Goal: Register for event/course

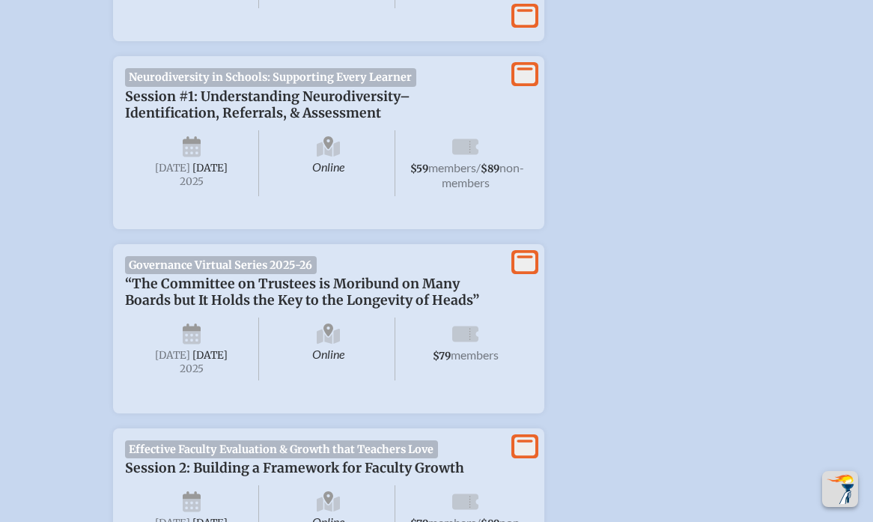
scroll to position [776, 0]
click at [532, 78] on icon "View More" at bounding box center [524, 72] width 21 height 21
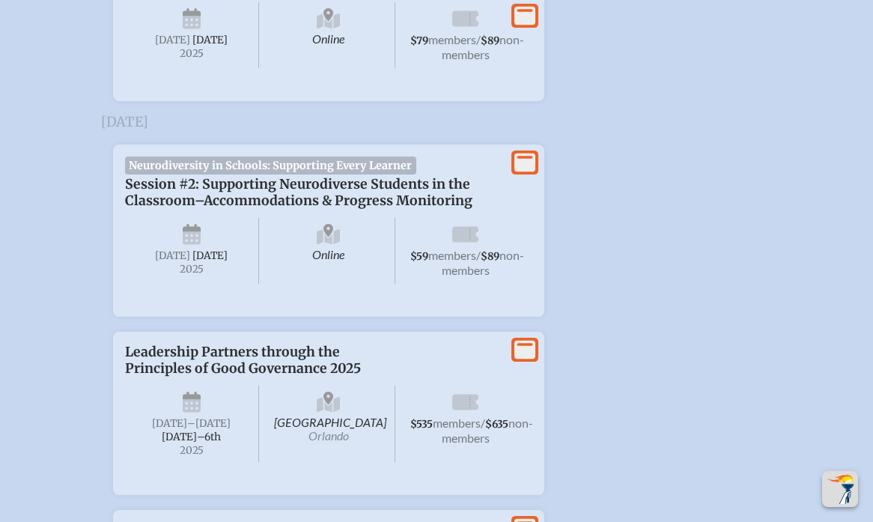
scroll to position [1998, 0]
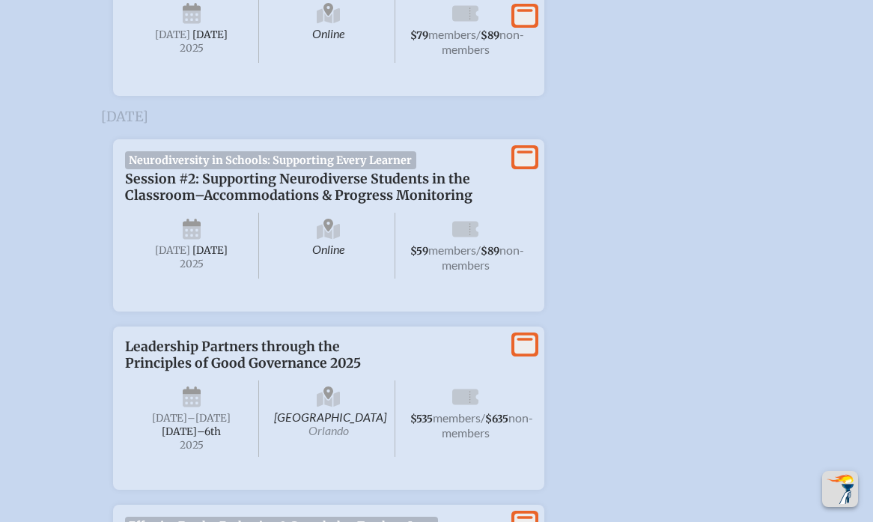
click at [529, 168] on icon "View More" at bounding box center [524, 157] width 21 height 21
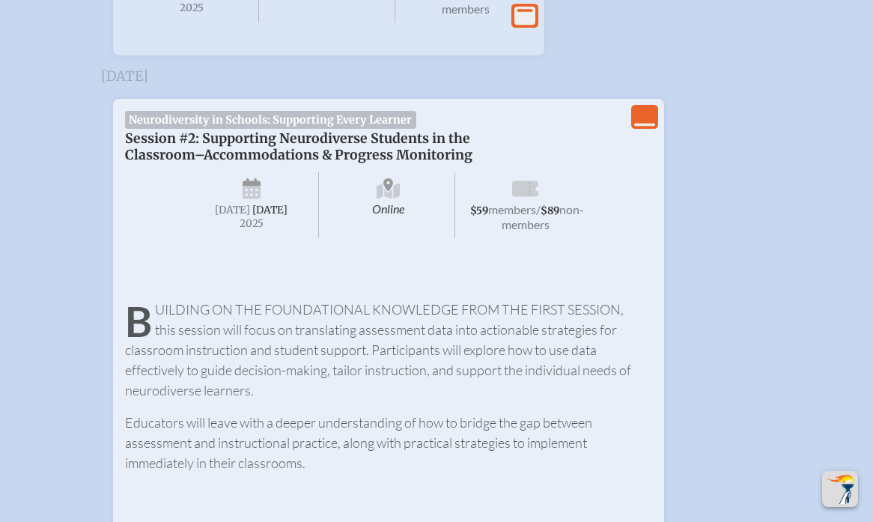
scroll to position [1759, 0]
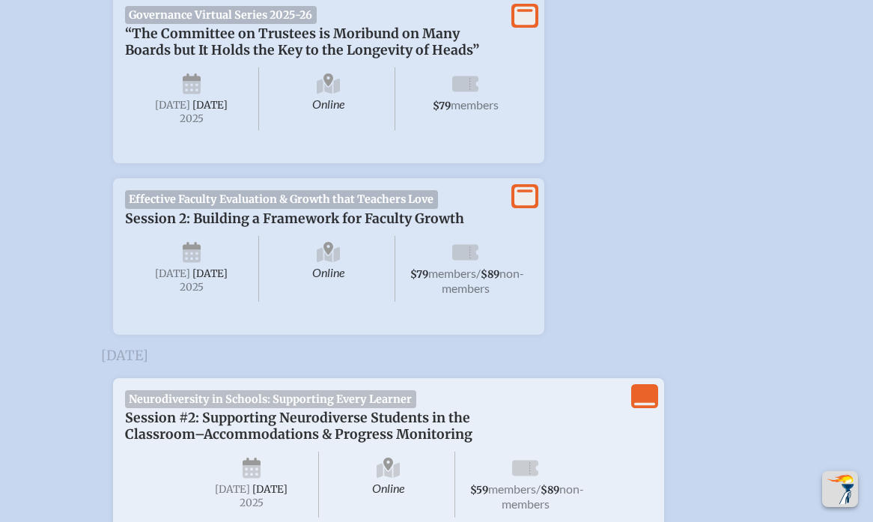
click at [647, 407] on icon "View Less" at bounding box center [644, 396] width 21 height 21
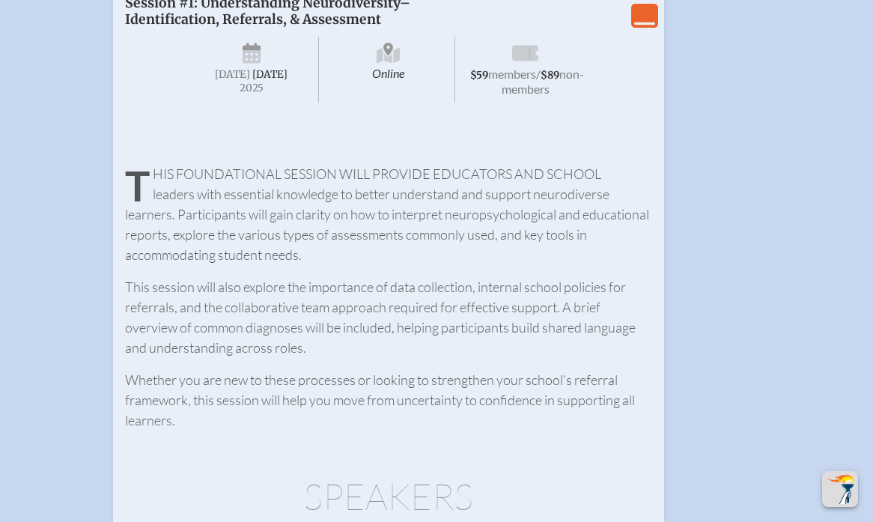
scroll to position [788, 0]
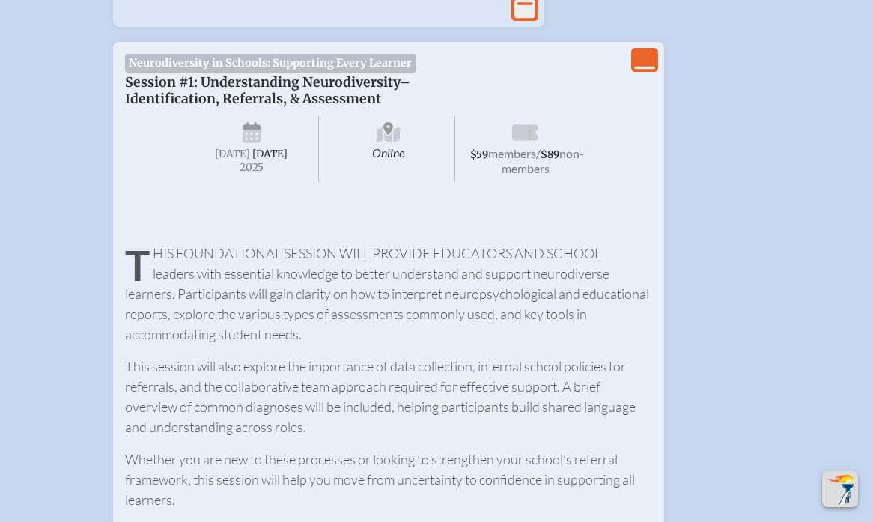
click at [642, 70] on icon at bounding box center [644, 68] width 21 height 3
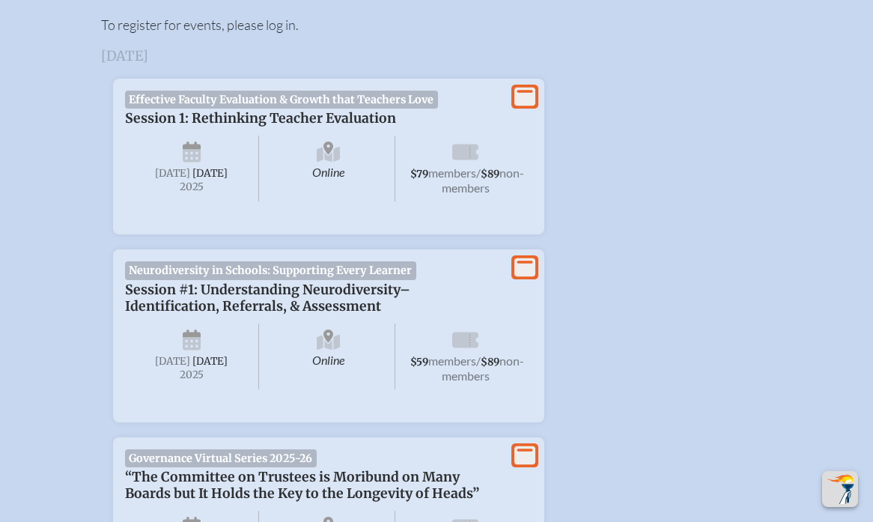
scroll to position [585, 0]
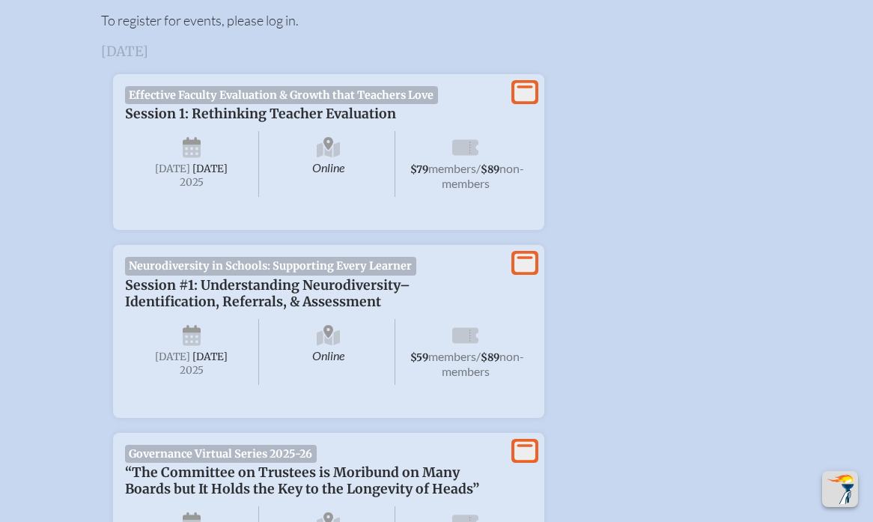
click at [515, 264] on icon "View More" at bounding box center [524, 262] width 21 height 21
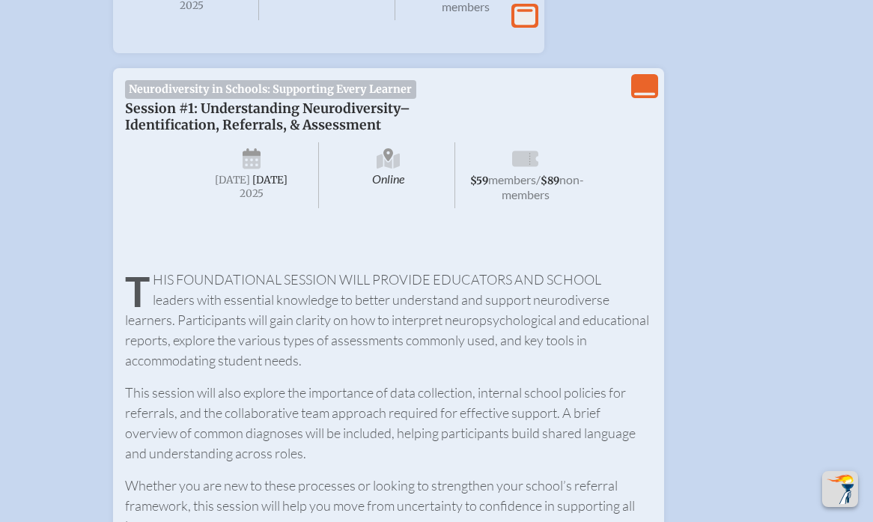
click at [634, 97] on icon "View Less" at bounding box center [644, 86] width 21 height 21
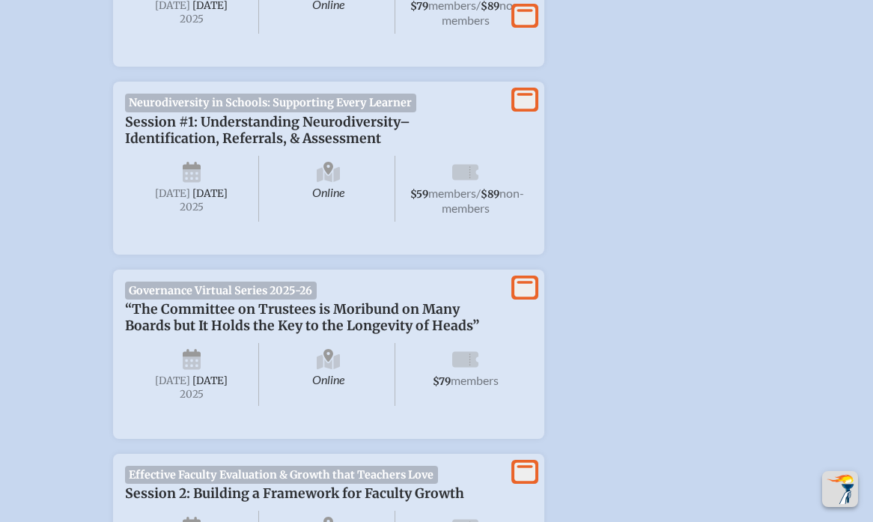
scroll to position [721, 0]
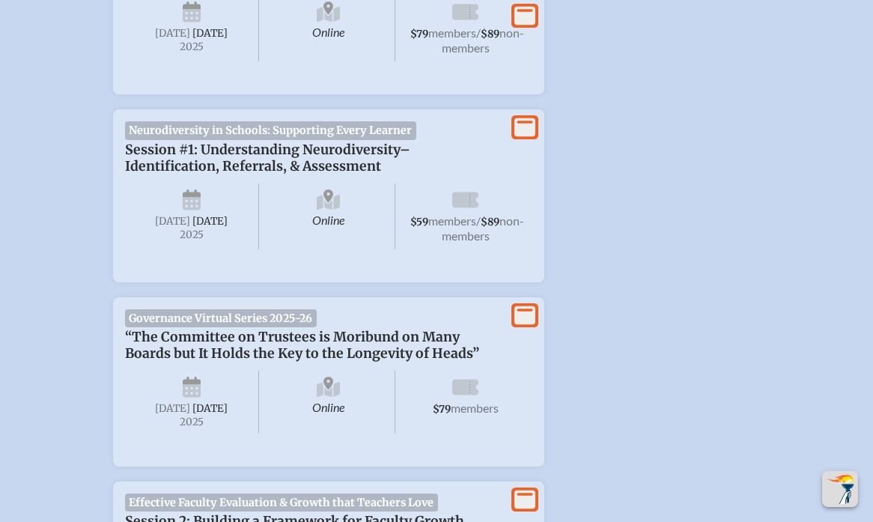
click at [526, 137] on icon at bounding box center [524, 127] width 21 height 19
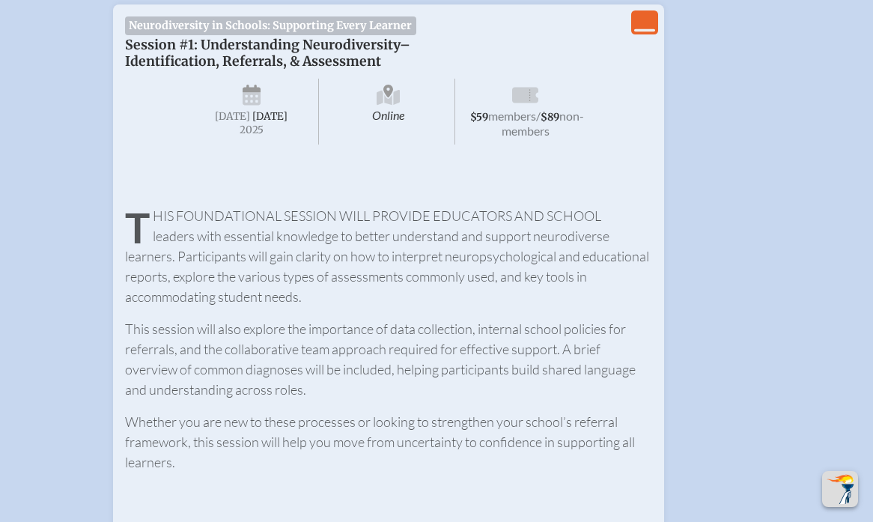
scroll to position [0, 0]
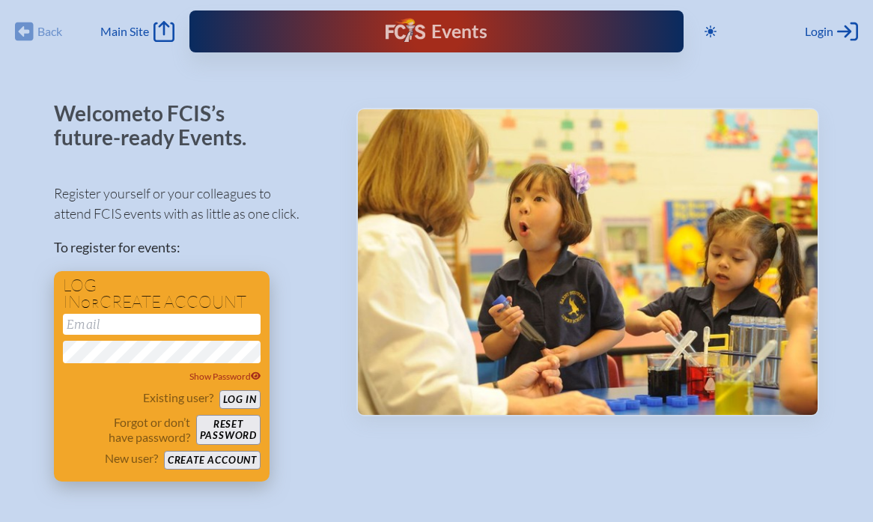
click at [188, 469] on div "Log in or create account Show Password Existing user? Log in Forgot or don’t ha…" at bounding box center [162, 376] width 216 height 210
click at [186, 463] on button "Create account" at bounding box center [212, 460] width 97 height 19
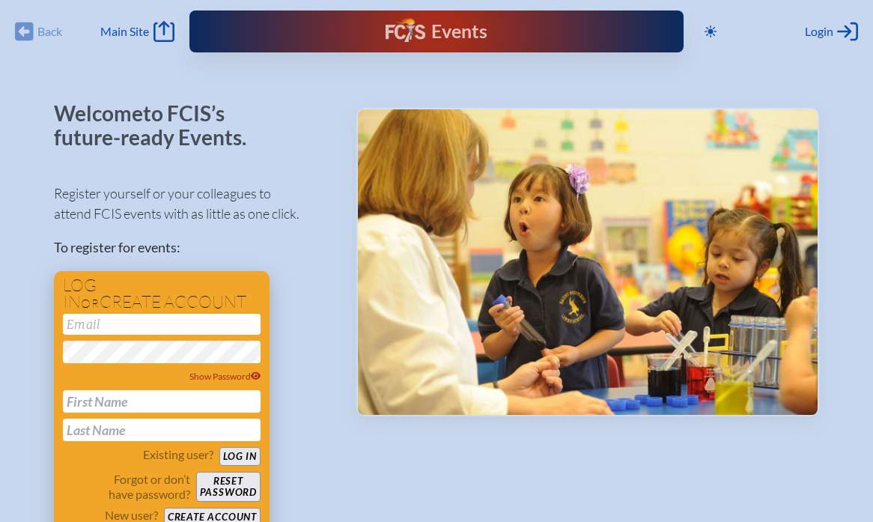
click at [219, 331] on input "email" at bounding box center [162, 324] width 198 height 21
type input "[PERSON_NAME][EMAIL_ADDRESS][DOMAIN_NAME]"
click at [249, 369] on div "Show Password" at bounding box center [162, 376] width 198 height 15
click at [114, 391] on input "text" at bounding box center [162, 401] width 198 height 22
type input "[PERSON_NAME]"
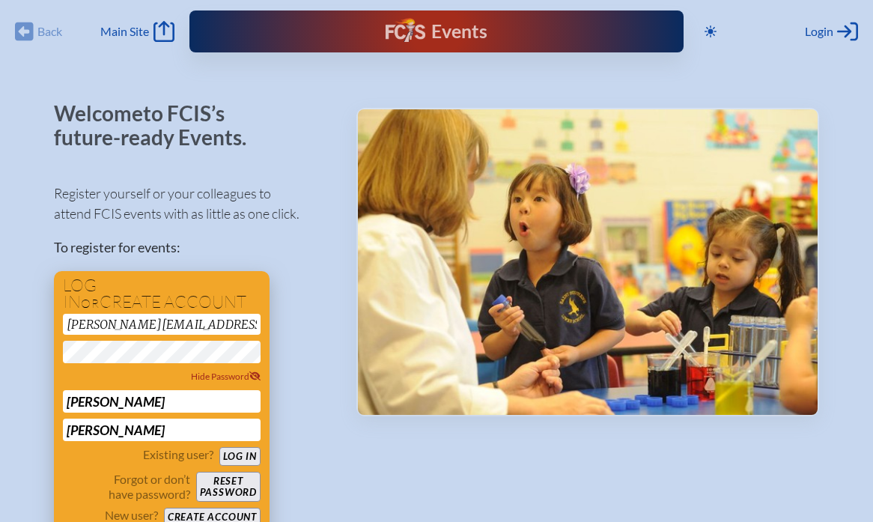
type input "[PERSON_NAME]"
click at [219, 447] on button "Log in" at bounding box center [239, 456] width 41 height 19
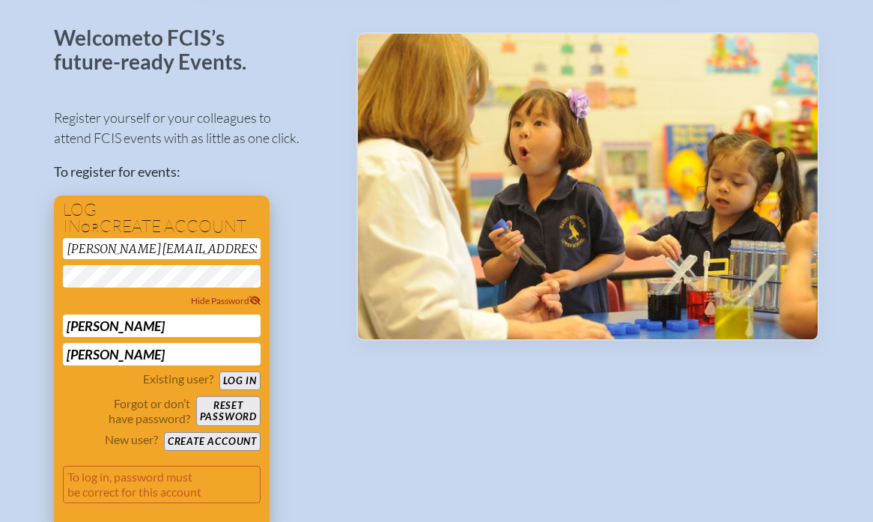
scroll to position [88, 0]
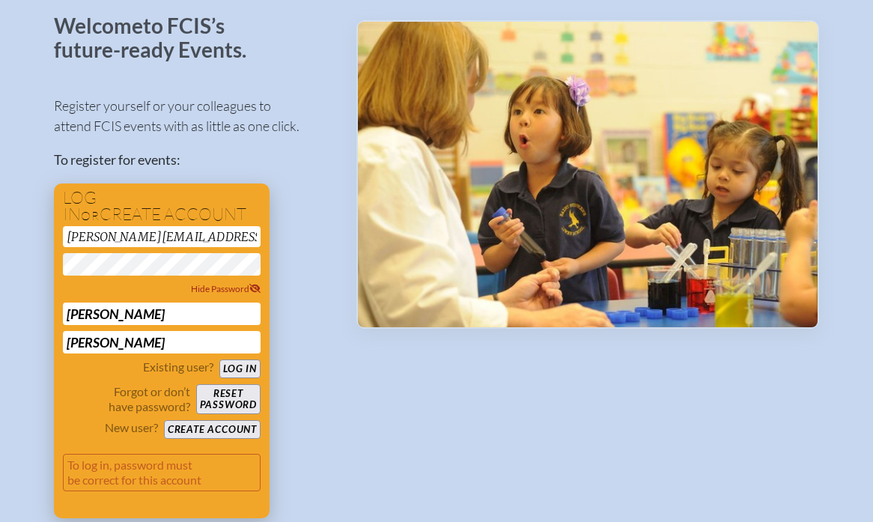
click at [207, 433] on button "Create account" at bounding box center [212, 429] width 97 height 19
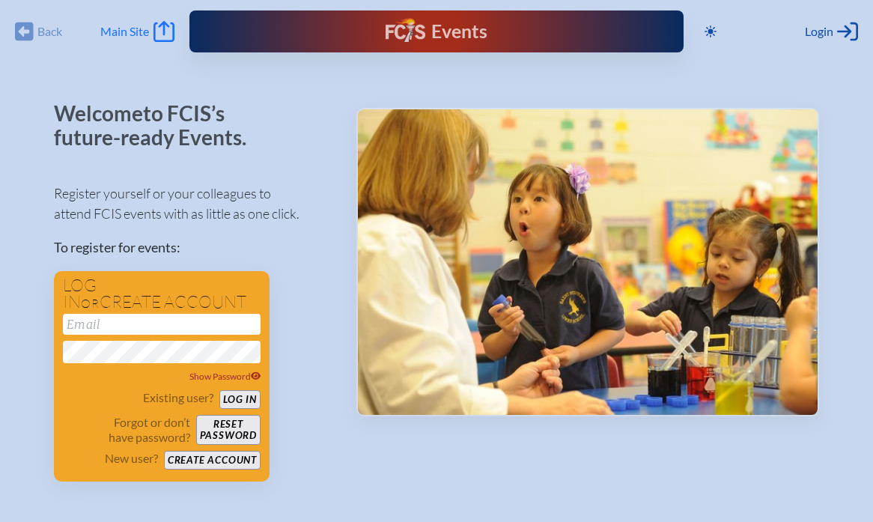
click at [168, 29] on icon "Main Site" at bounding box center [163, 31] width 21 height 21
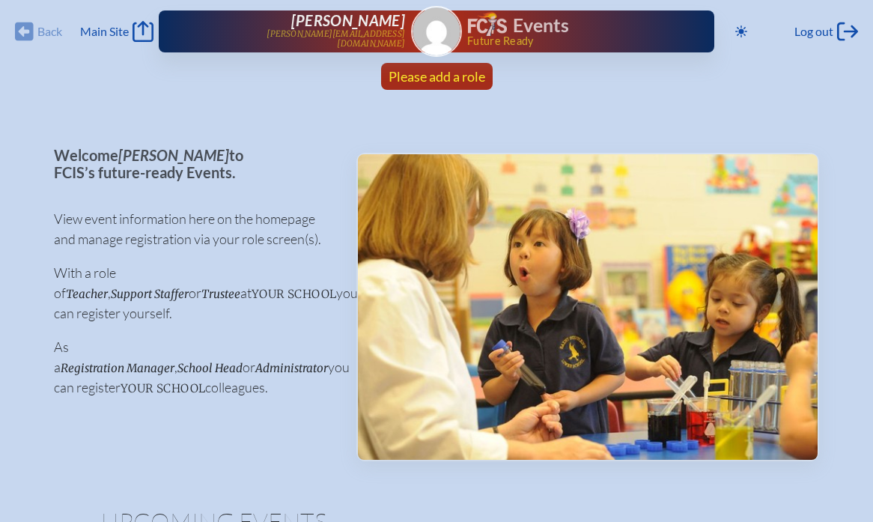
click at [451, 75] on span "Please add a role" at bounding box center [437, 76] width 97 height 16
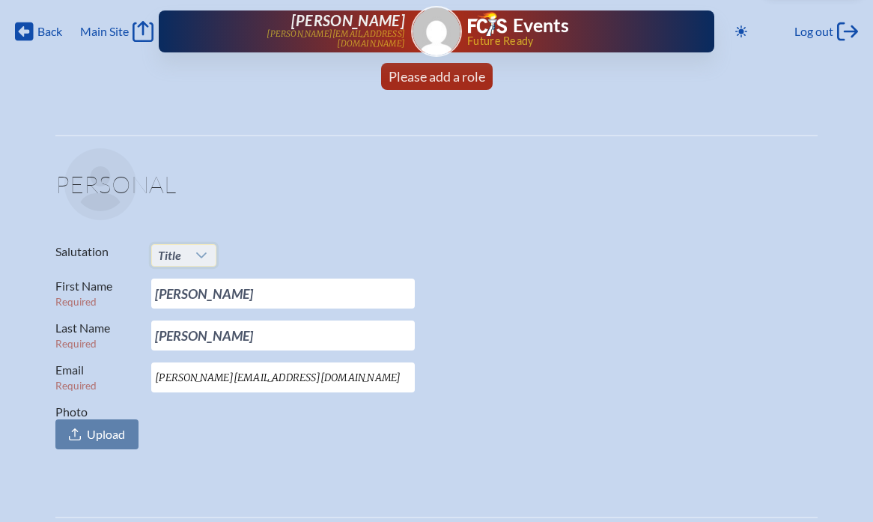
click at [174, 250] on span "Title" at bounding box center [169, 255] width 23 height 14
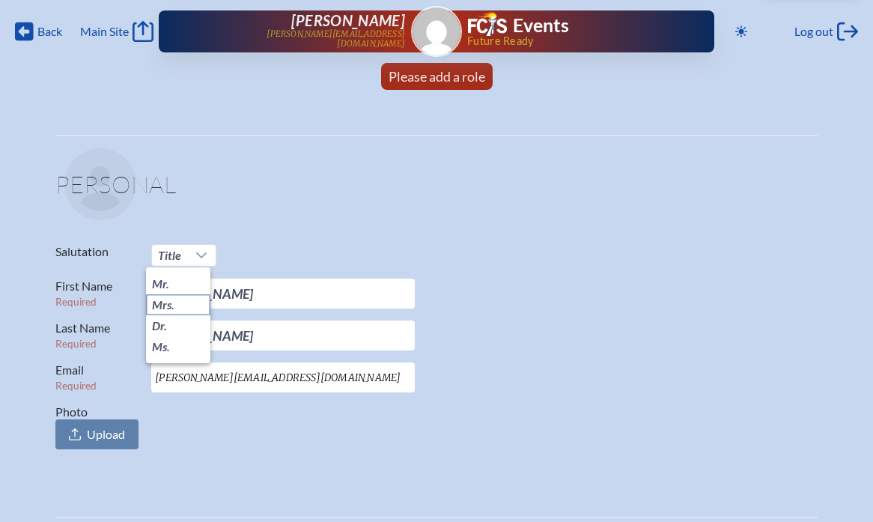
click at [177, 295] on li "Mrs." at bounding box center [178, 304] width 64 height 21
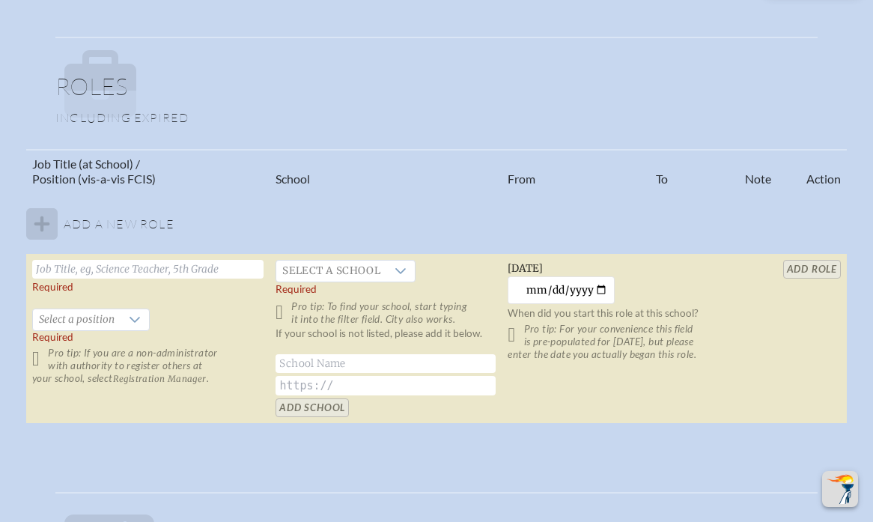
scroll to position [839, 0]
click at [128, 276] on input "text" at bounding box center [147, 268] width 231 height 19
type input "Math Specialist"
click at [121, 326] on div at bounding box center [135, 318] width 28 height 21
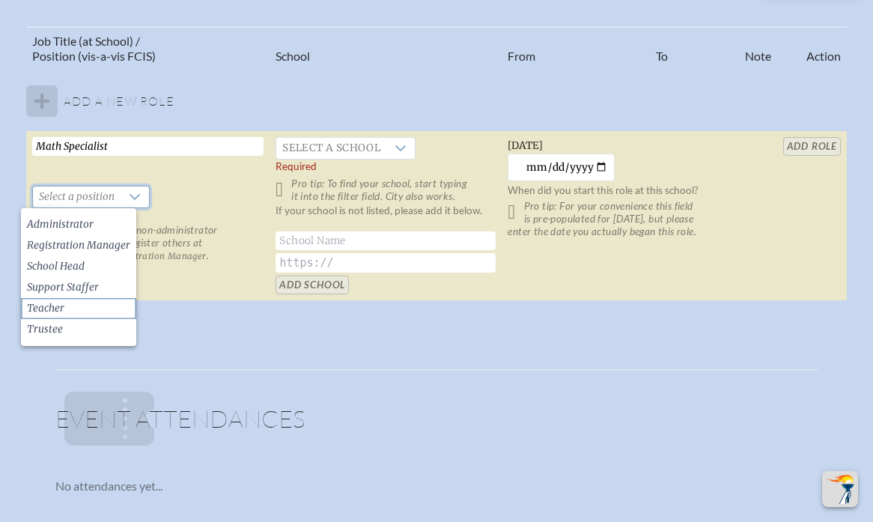
scroll to position [962, 0]
click at [90, 289] on span "Support Staffer" at bounding box center [63, 286] width 72 height 15
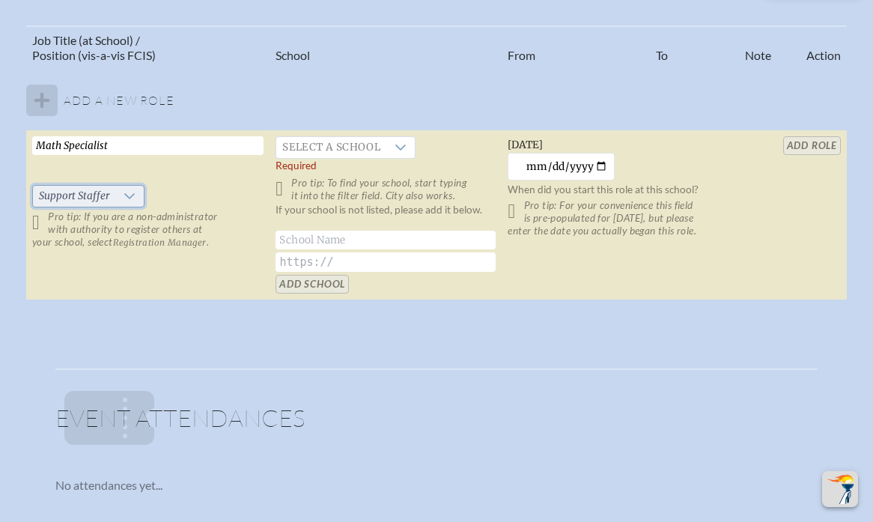
click at [100, 198] on span "Support Staffer" at bounding box center [74, 196] width 82 height 21
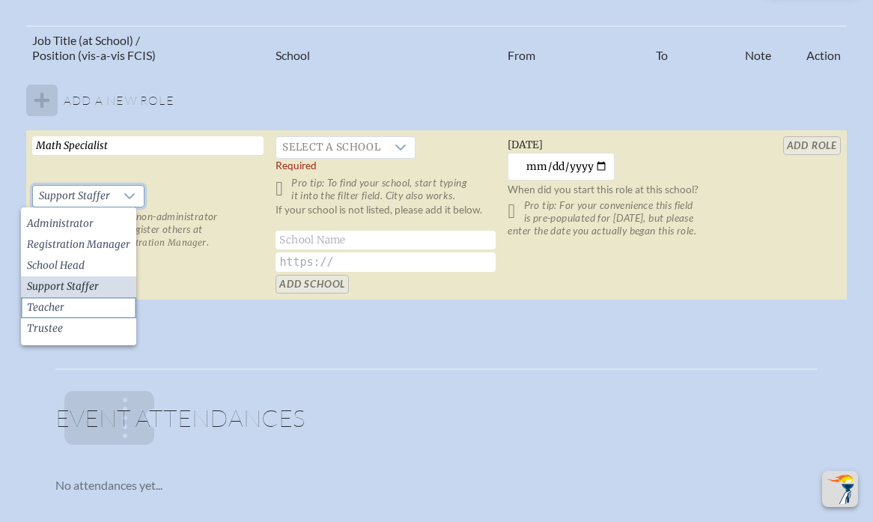
click at [81, 306] on li "Teacher" at bounding box center [78, 307] width 115 height 21
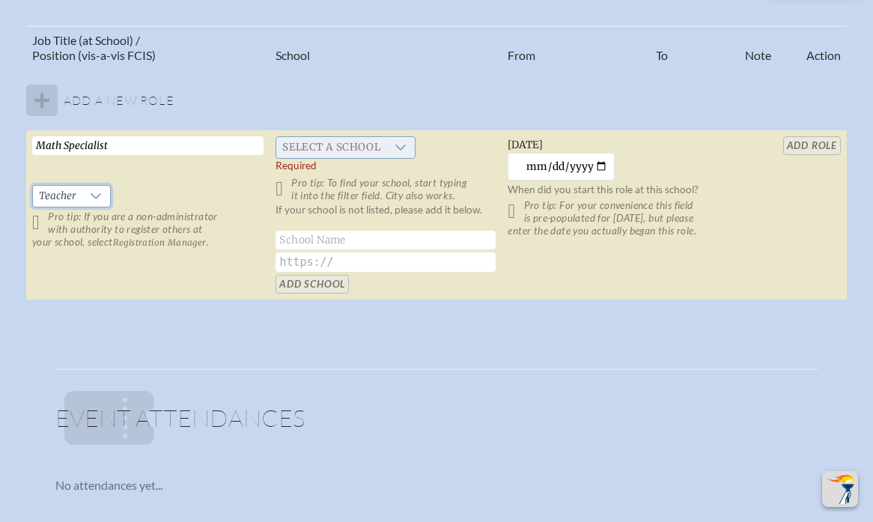
click at [344, 142] on span "Select a school" at bounding box center [331, 147] width 110 height 21
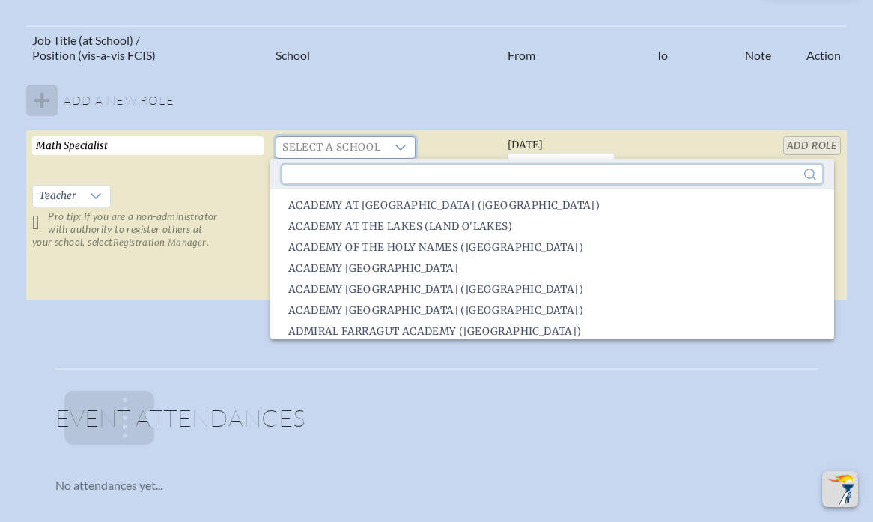
click at [409, 176] on input "text" at bounding box center [552, 174] width 540 height 19
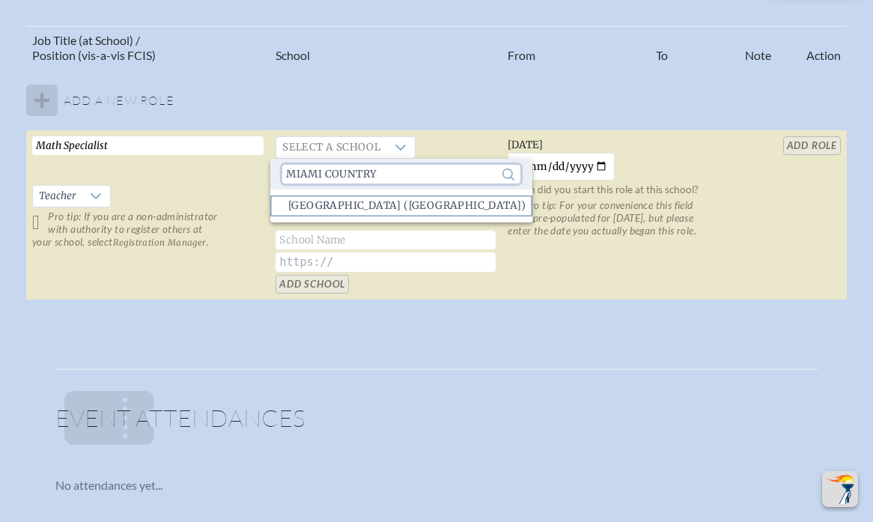
type input "miami country"
click at [445, 201] on span "[GEOGRAPHIC_DATA] ([GEOGRAPHIC_DATA])" at bounding box center [407, 205] width 238 height 15
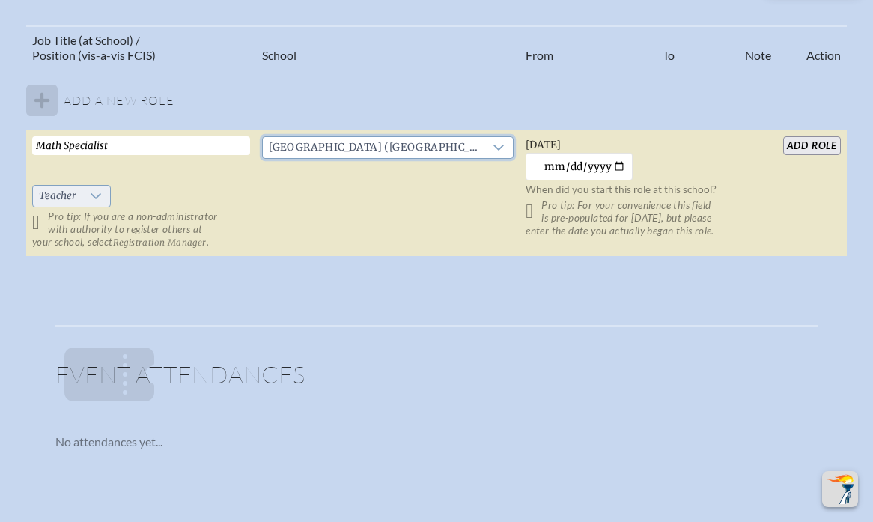
click at [42, 197] on span "Teacher" at bounding box center [57, 196] width 49 height 21
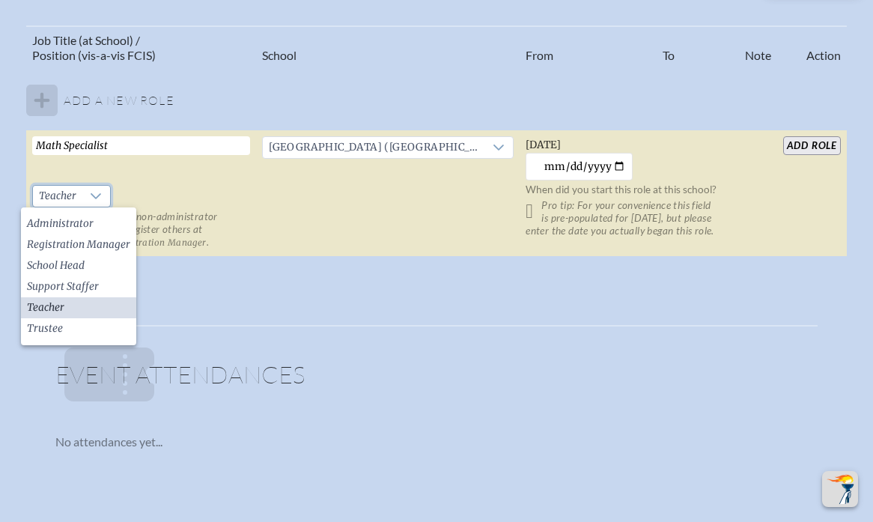
click at [349, 201] on td "[GEOGRAPHIC_DATA] ([GEOGRAPHIC_DATA])" at bounding box center [388, 193] width 264 height 127
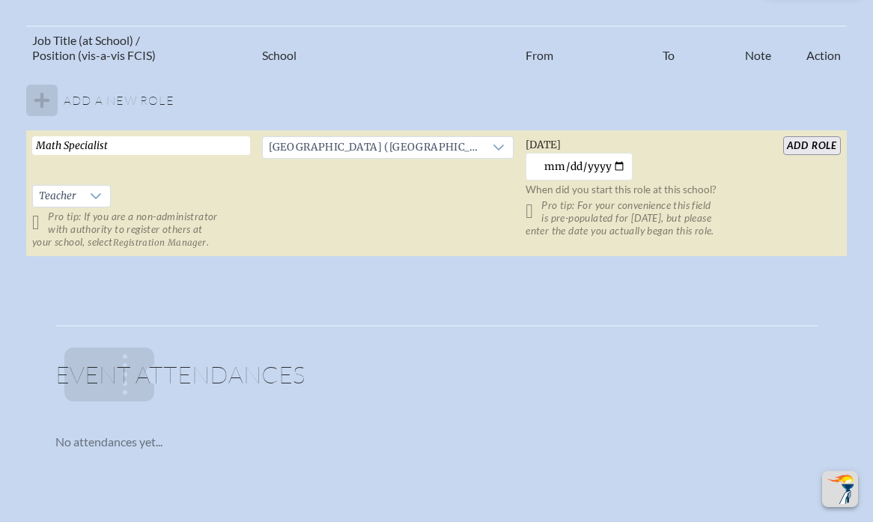
click at [829, 149] on input "add Role" at bounding box center [812, 145] width 58 height 19
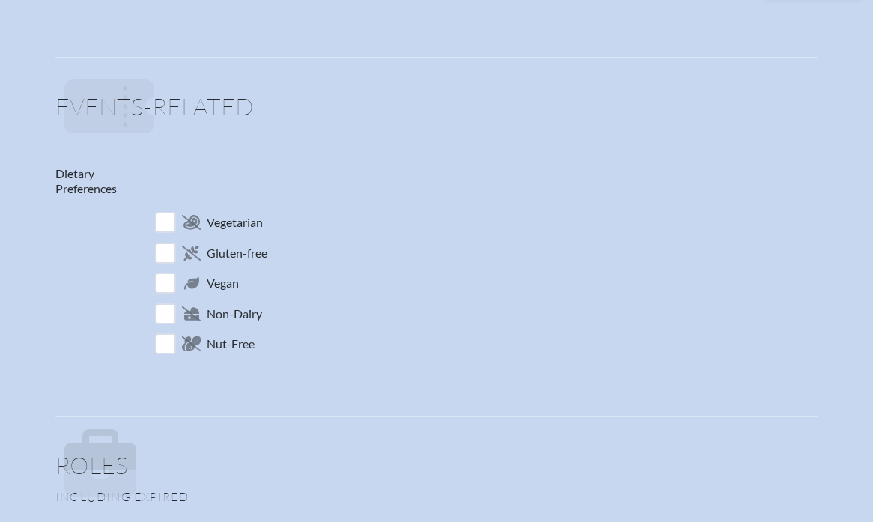
scroll to position [0, 0]
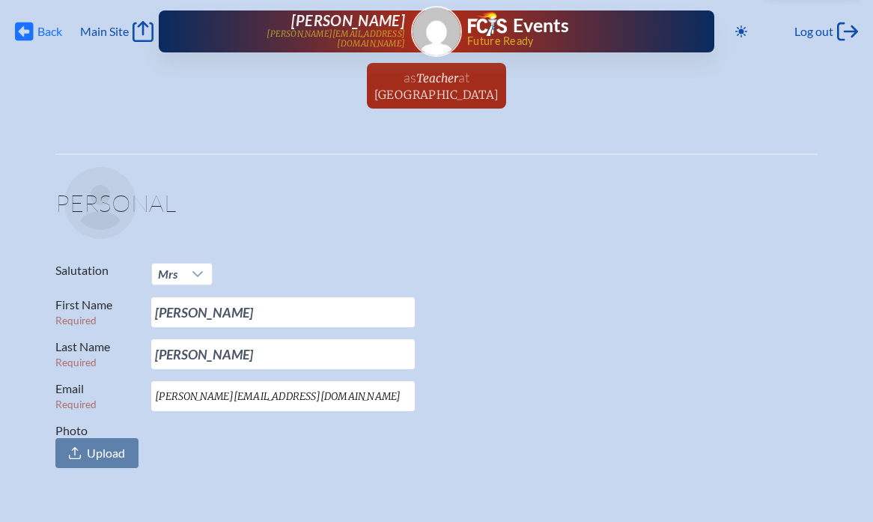
click at [38, 21] on span "Back Back" at bounding box center [38, 31] width 47 height 21
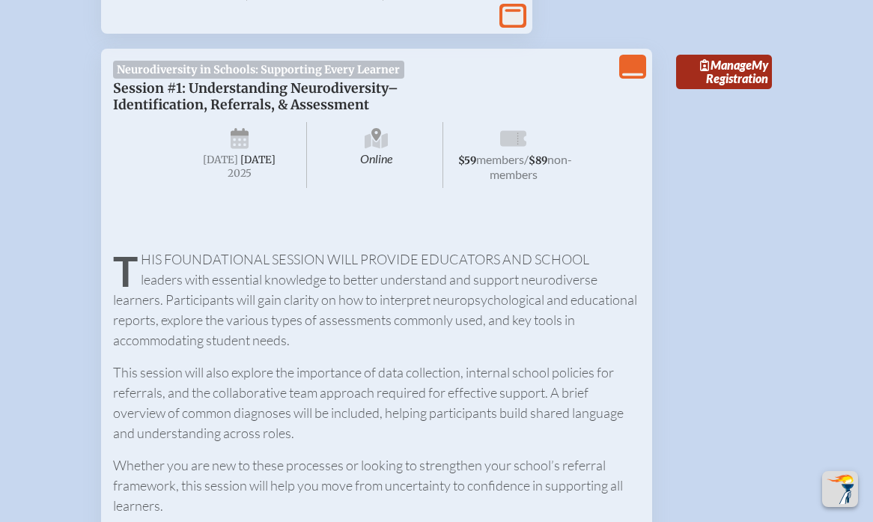
scroll to position [722, 0]
click at [743, 88] on link "Manage My Registration" at bounding box center [724, 71] width 96 height 34
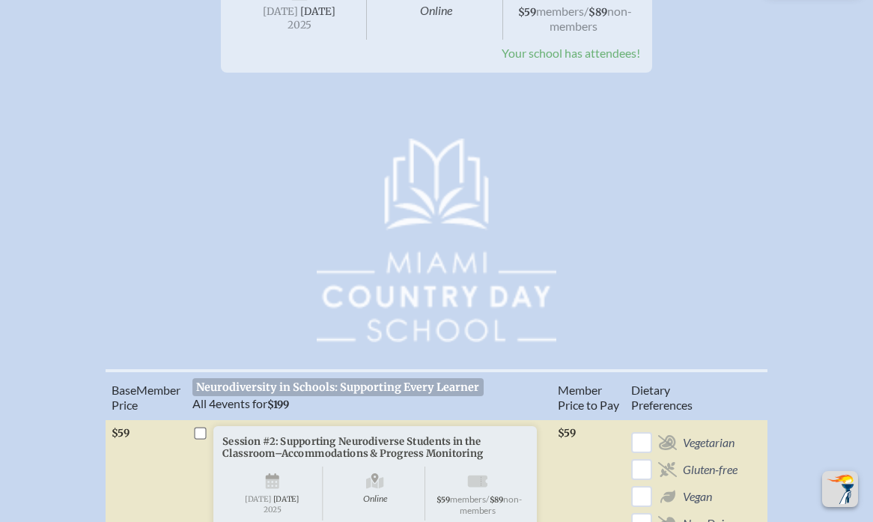
scroll to position [425, 0]
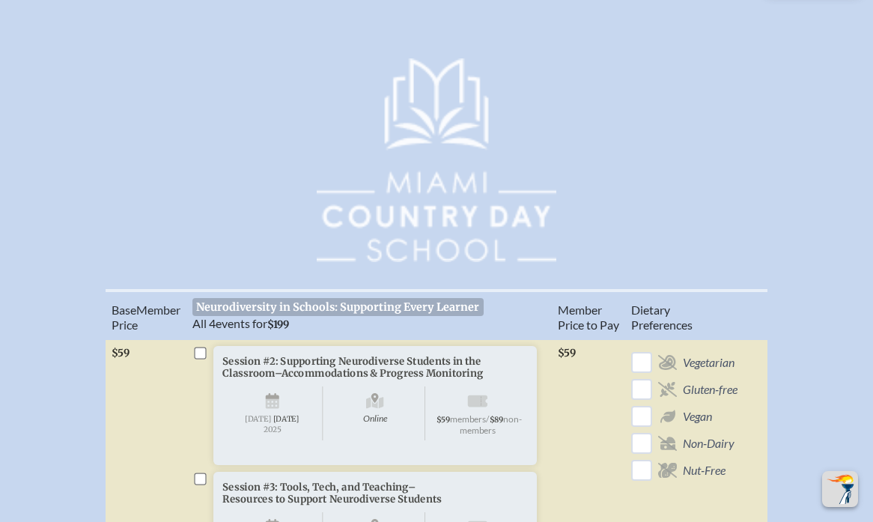
click at [197, 368] on li "Session #2: Supporting Neurodiverse Students in the Classroom–Accommodations & …" at bounding box center [368, 425] width 353 height 159
click at [197, 358] on input "checkbox" at bounding box center [200, 353] width 12 height 12
checkbox input "true"
click at [199, 484] on input "checkbox" at bounding box center [200, 478] width 12 height 12
checkbox input "true"
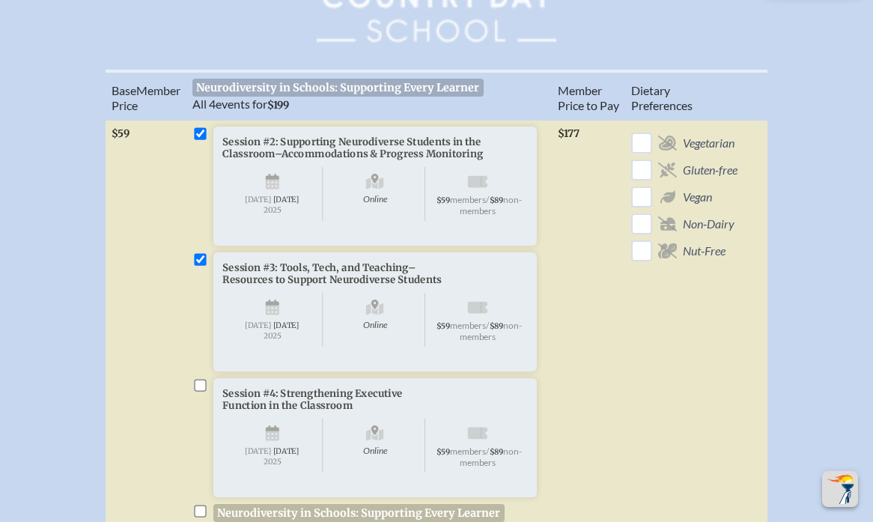
scroll to position [666, 0]
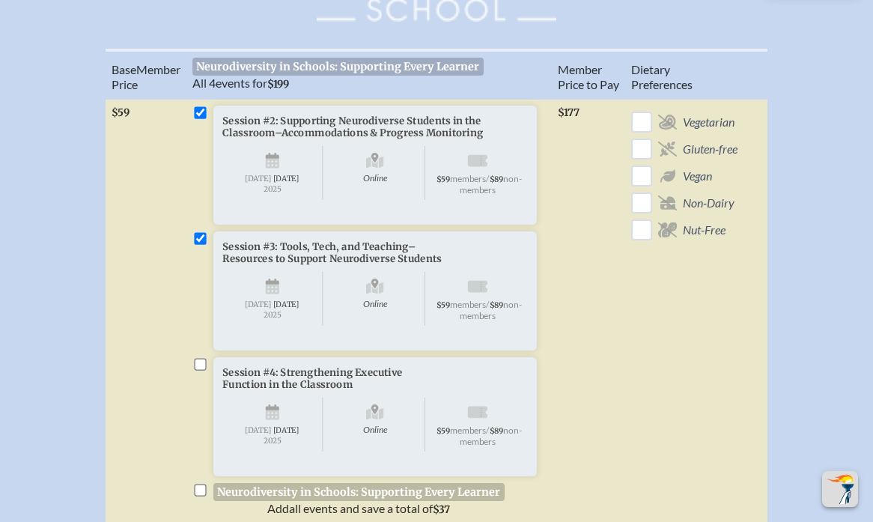
click at [206, 370] on input "checkbox" at bounding box center [200, 364] width 12 height 12
checkbox input "true"
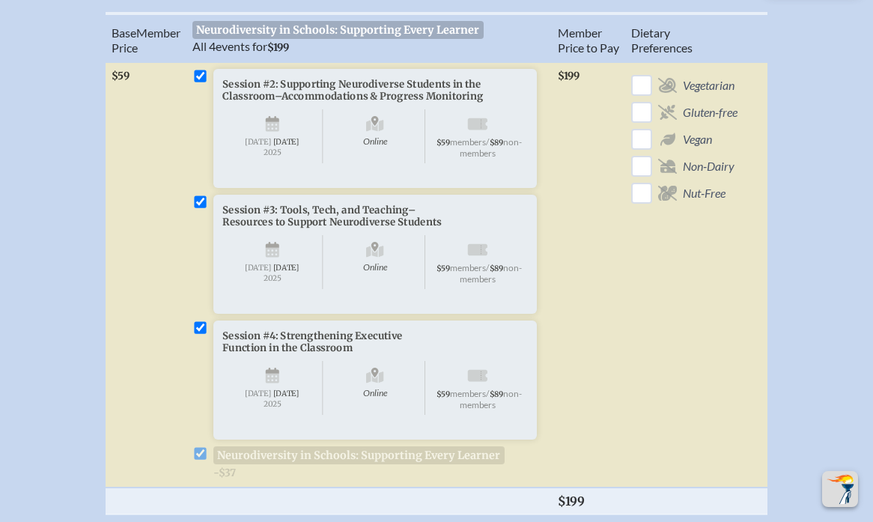
scroll to position [712, 0]
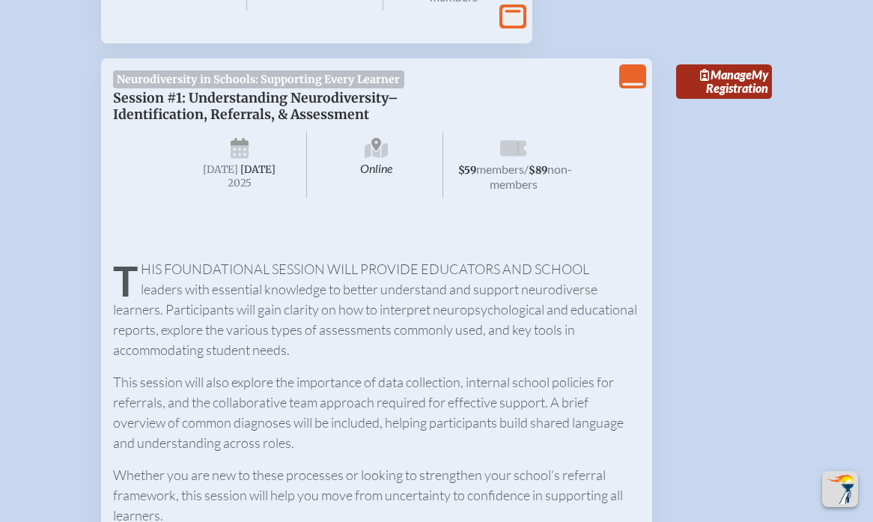
scroll to position [722, 0]
